Goal: Information Seeking & Learning: Learn about a topic

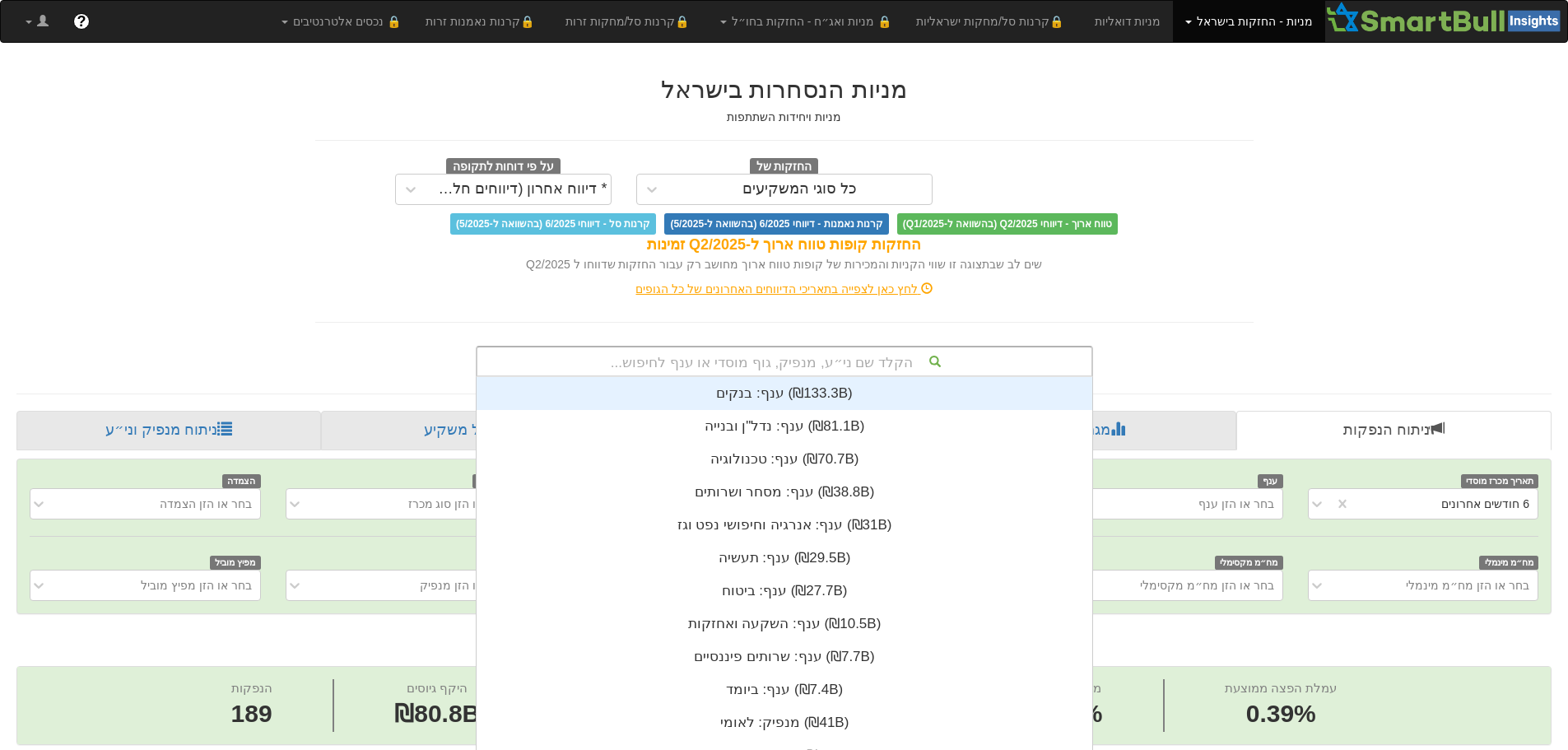
click at [874, 358] on div "הקלד שם ני״ע, מנפיק, גוף מוסדי או ענף לחיפוש... ענף: ‏בנקים ‎(₪133.3B)‎ ענף: ‏נ…" at bounding box center [784, 361] width 618 height 32
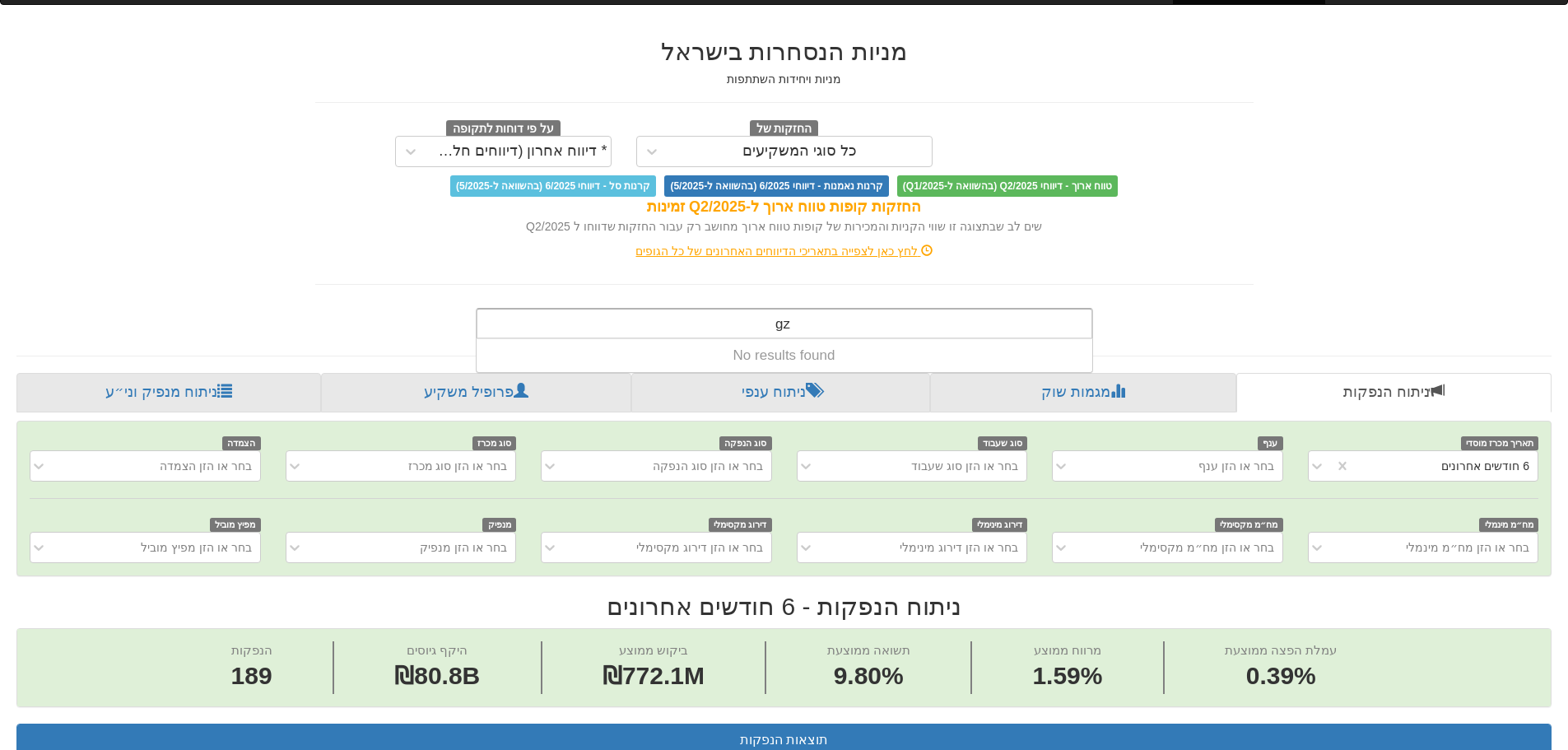
type input "g"
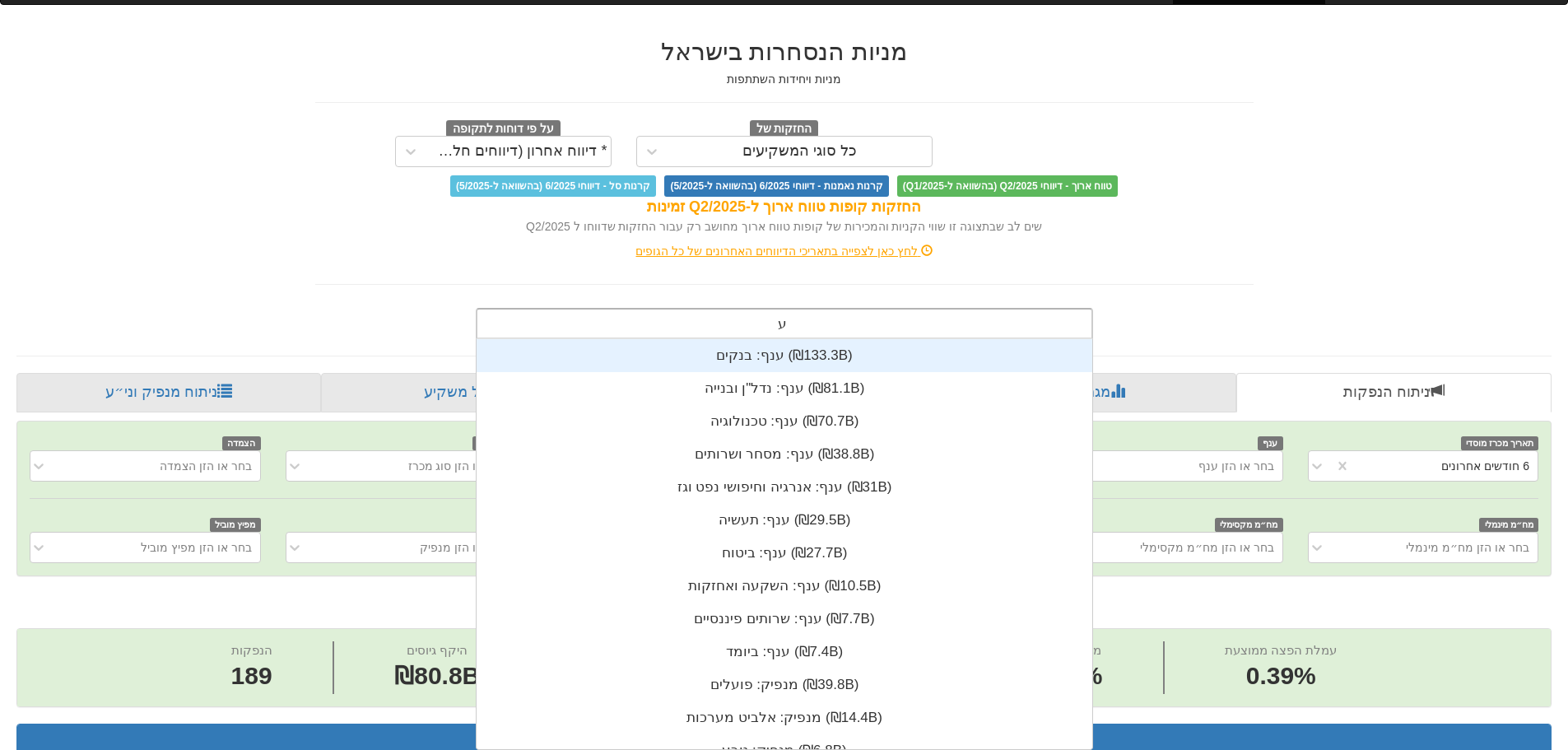
scroll to position [66, 0]
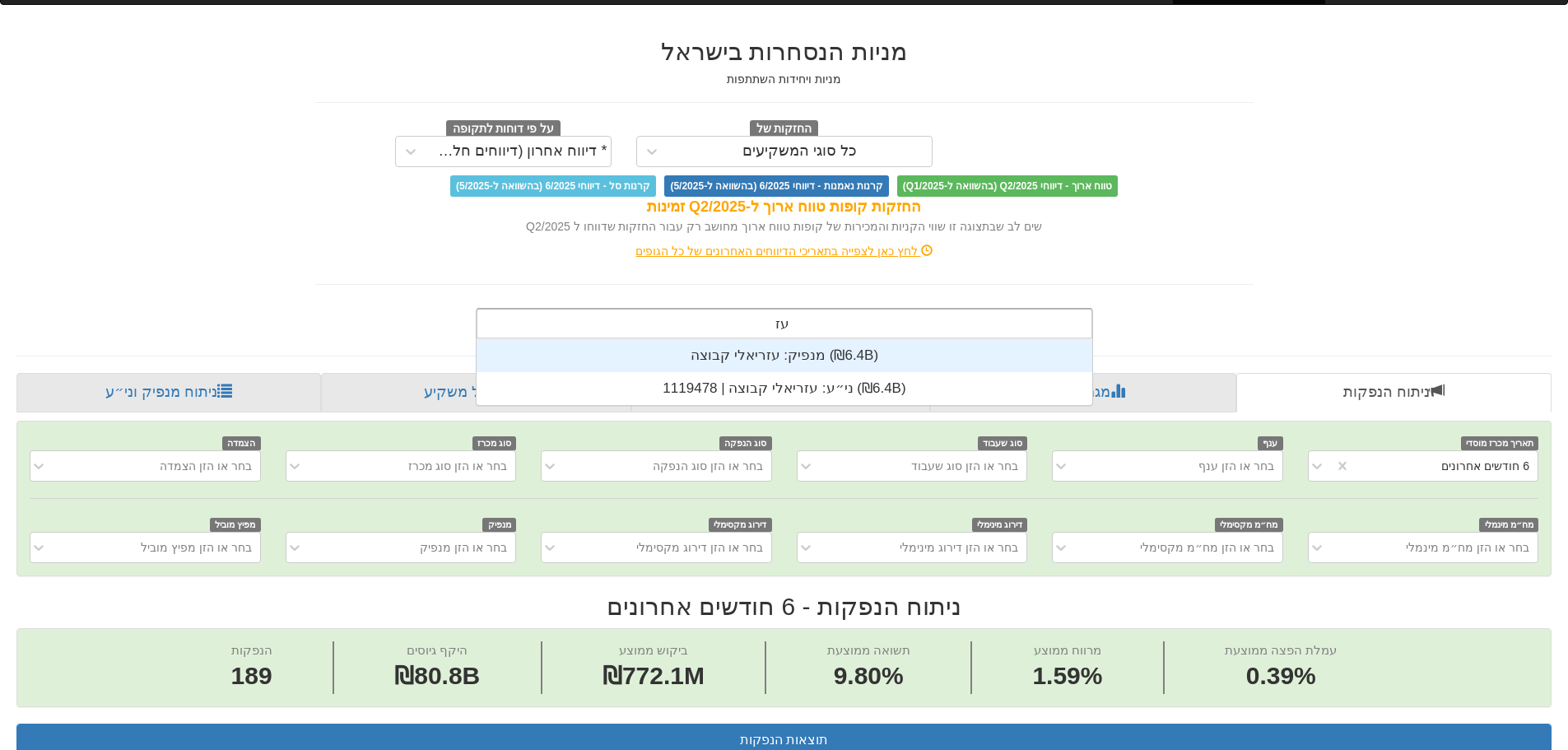
type input "עזר"
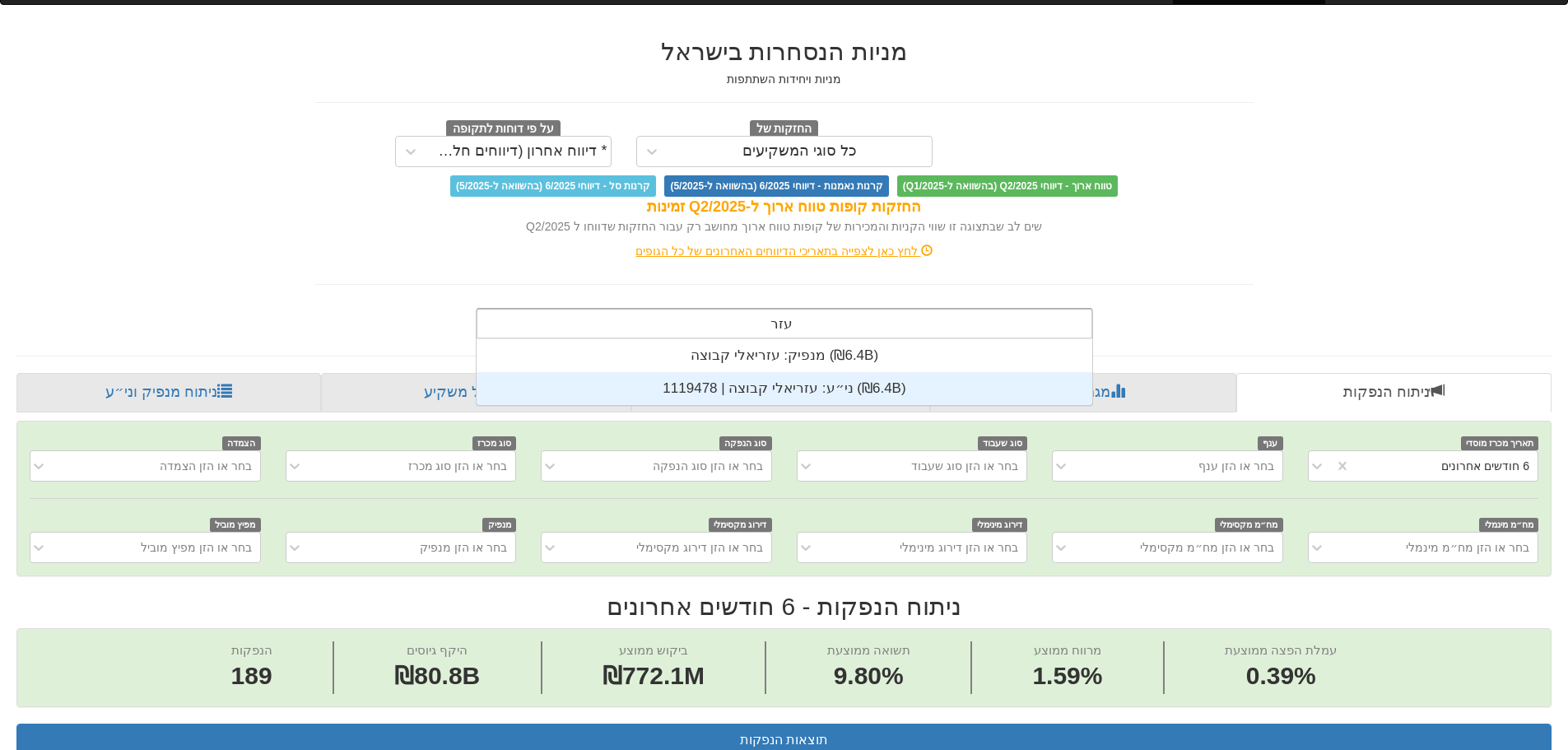
click at [744, 381] on div "ני״ע: ‏עזריאלי קבוצה | 1119478 ‎(₪6.4B)‎" at bounding box center [784, 388] width 616 height 33
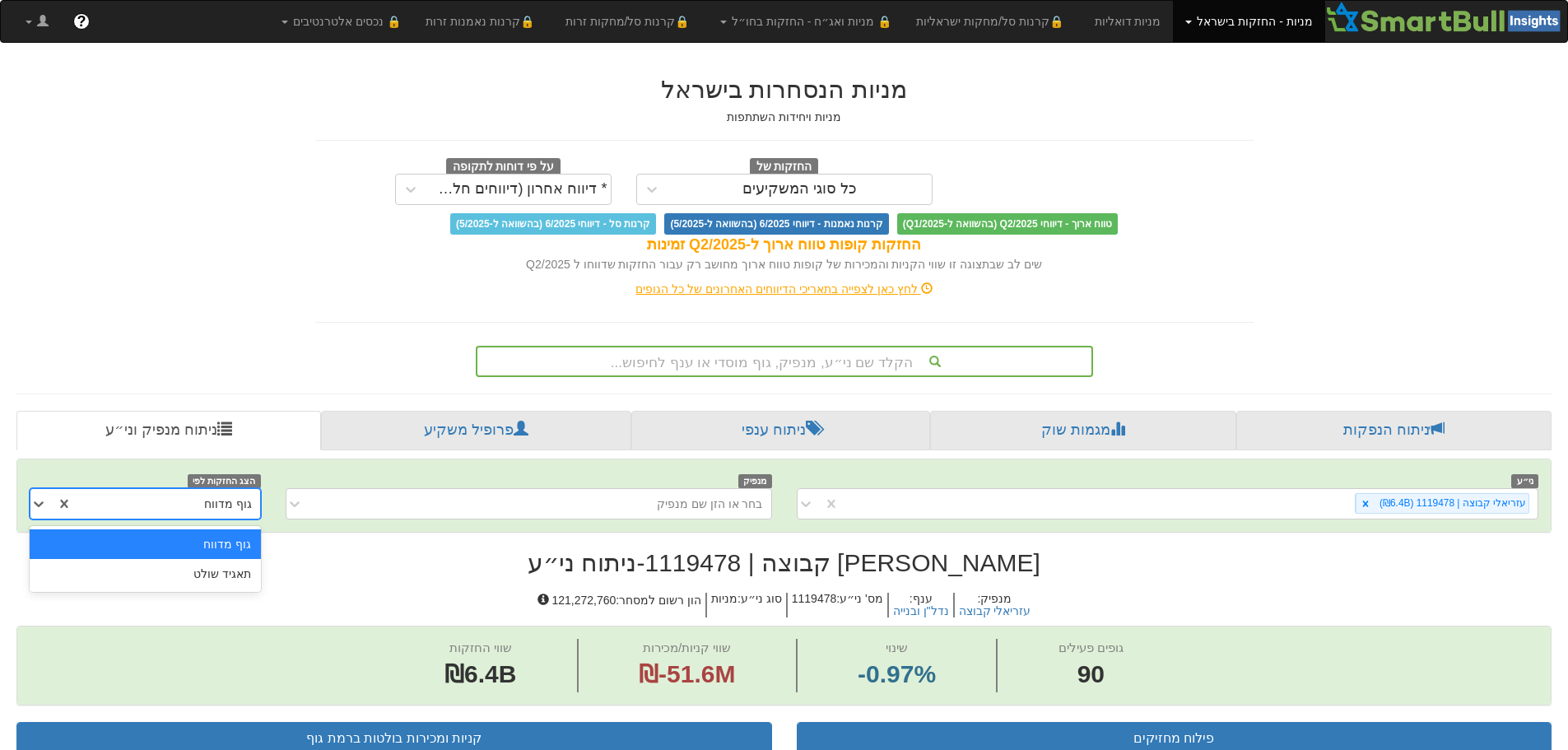
click at [207, 511] on div "גוף מדווח" at bounding box center [166, 504] width 187 height 26
click at [208, 569] on div "תאגיד שולט" at bounding box center [144, 574] width 230 height 30
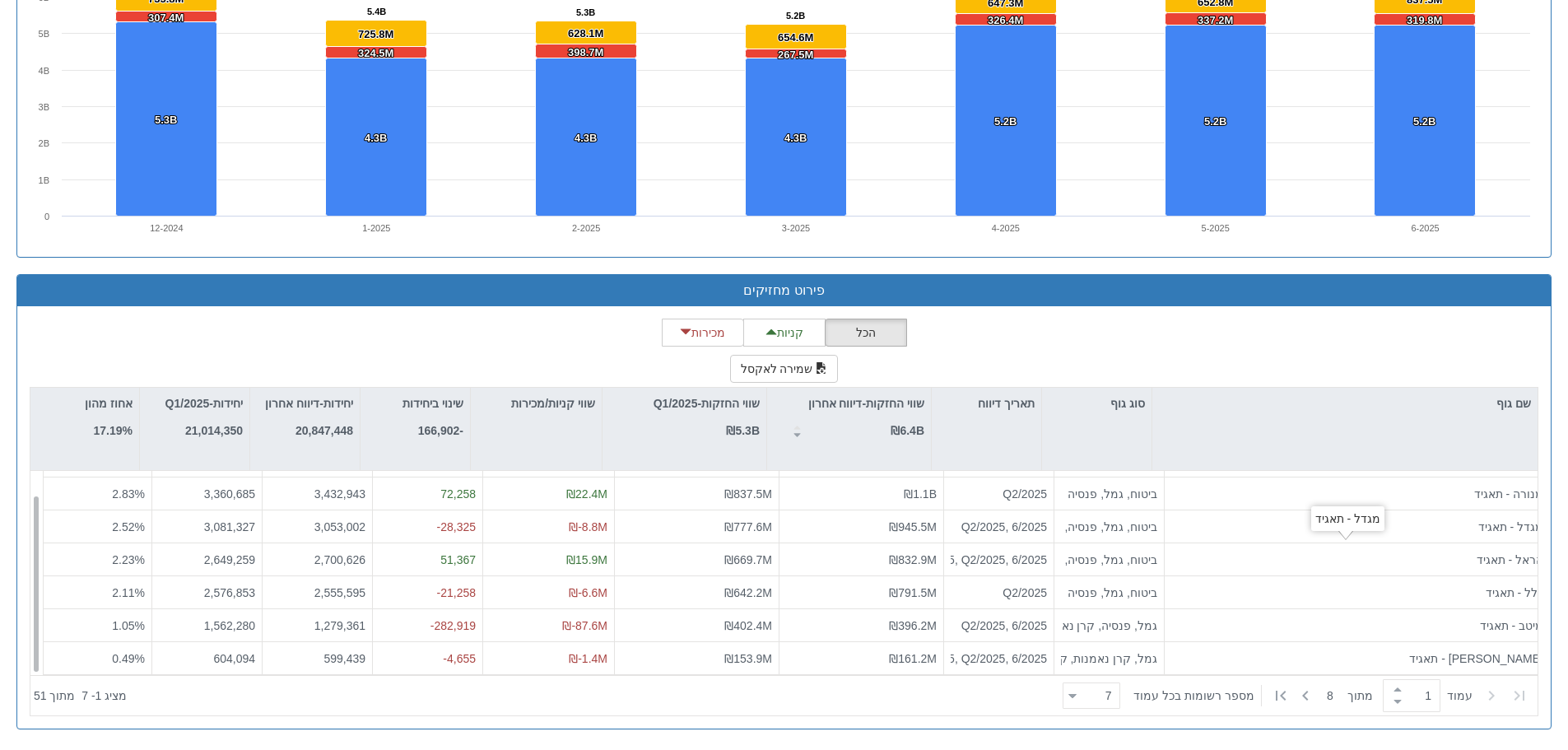
scroll to position [26, 0]
click at [1076, 705] on div at bounding box center [1072, 696] width 8 height 22
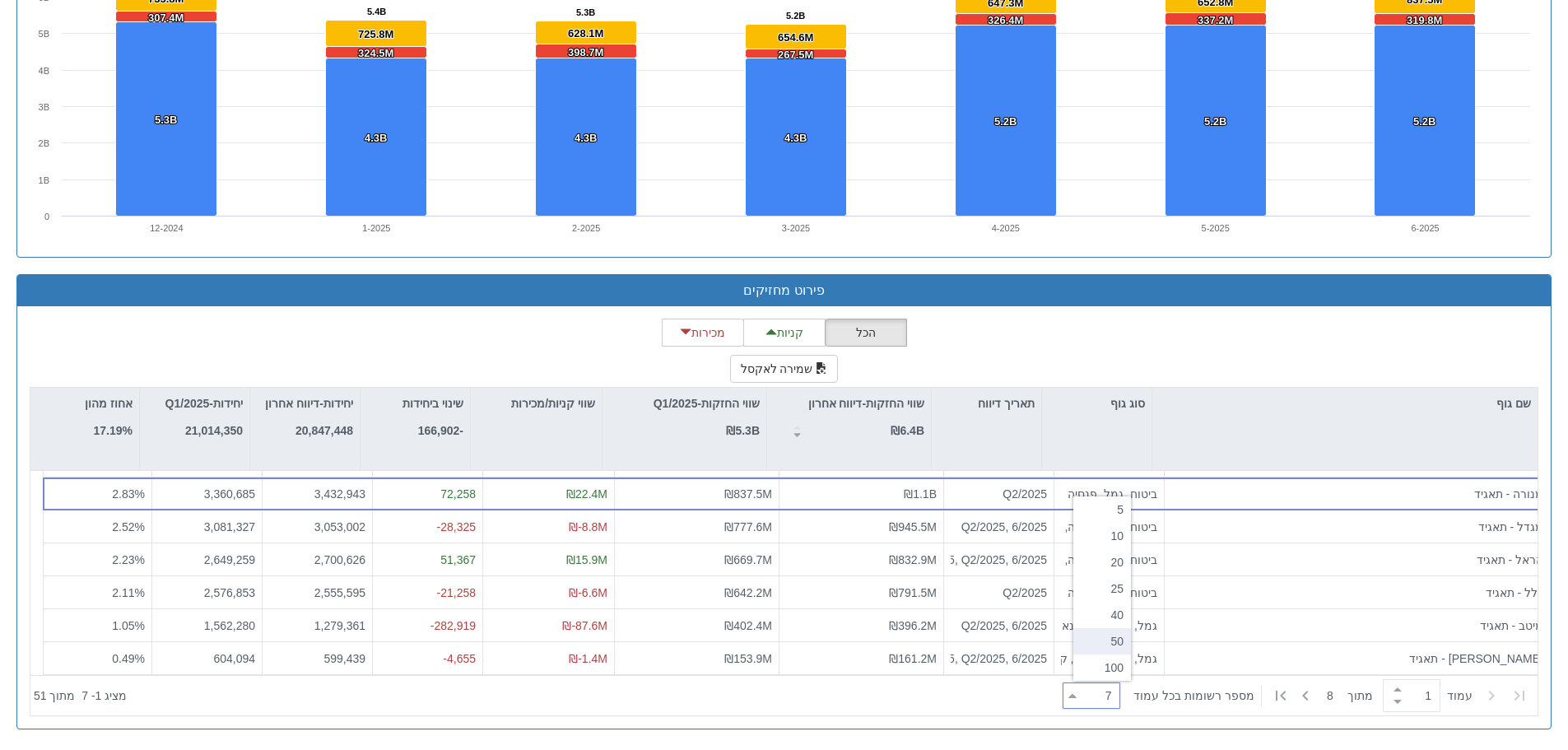
click at [1089, 653] on div "50" at bounding box center [1102, 641] width 58 height 26
type input "50"
click at [927, 704] on div at bounding box center [594, 695] width 922 height 36
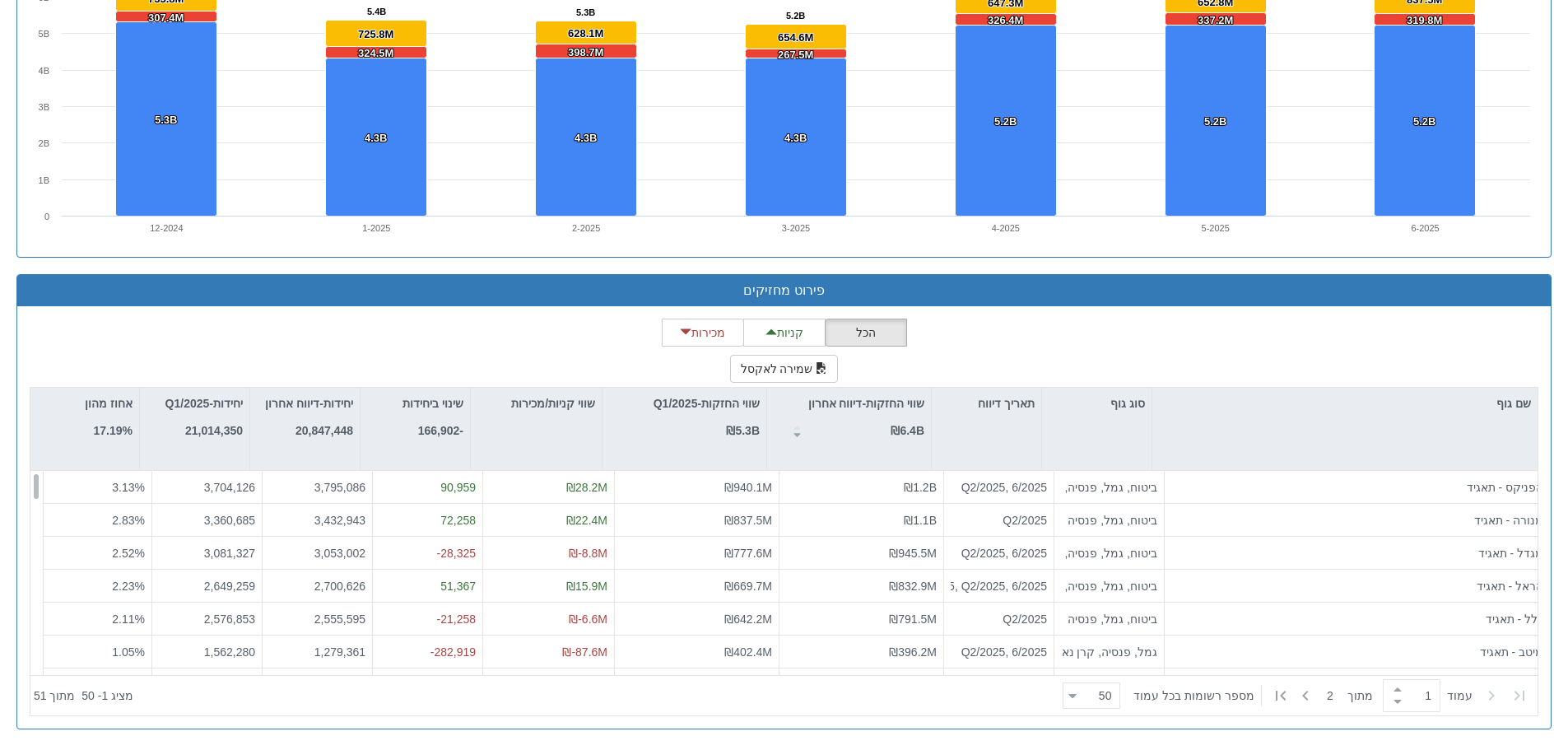
scroll to position [0, 0]
